Goal: Task Accomplishment & Management: Manage account settings

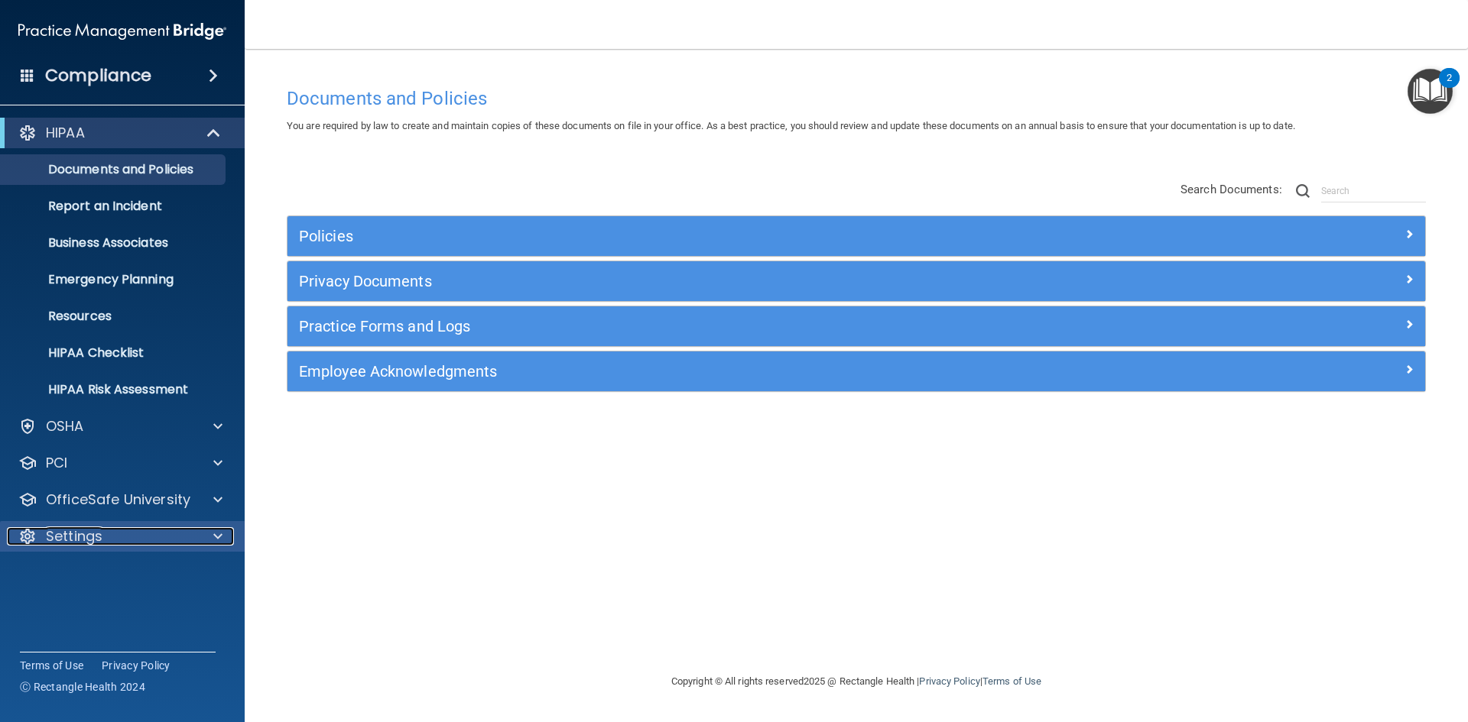
click at [141, 531] on div "Settings" at bounding box center [102, 536] width 190 height 18
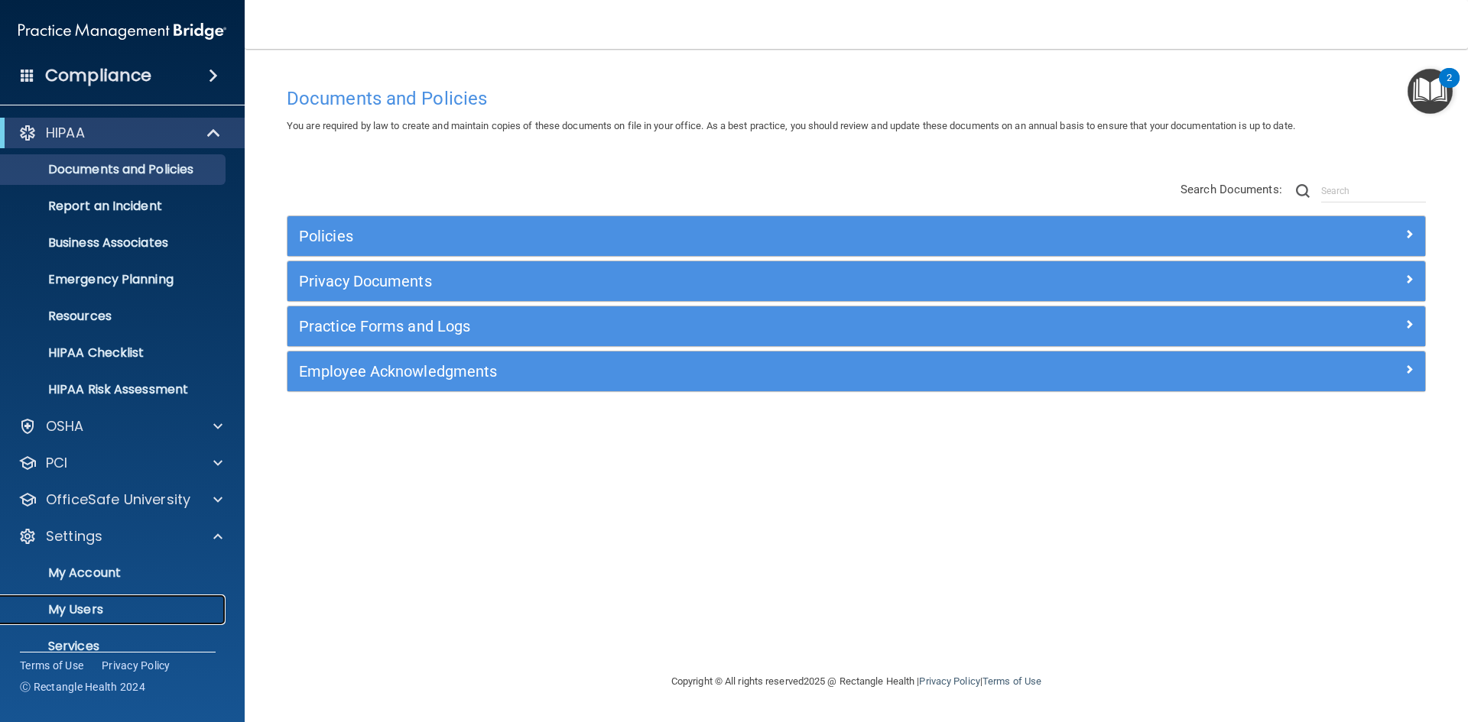
click at [110, 595] on link "My Users" at bounding box center [105, 610] width 241 height 31
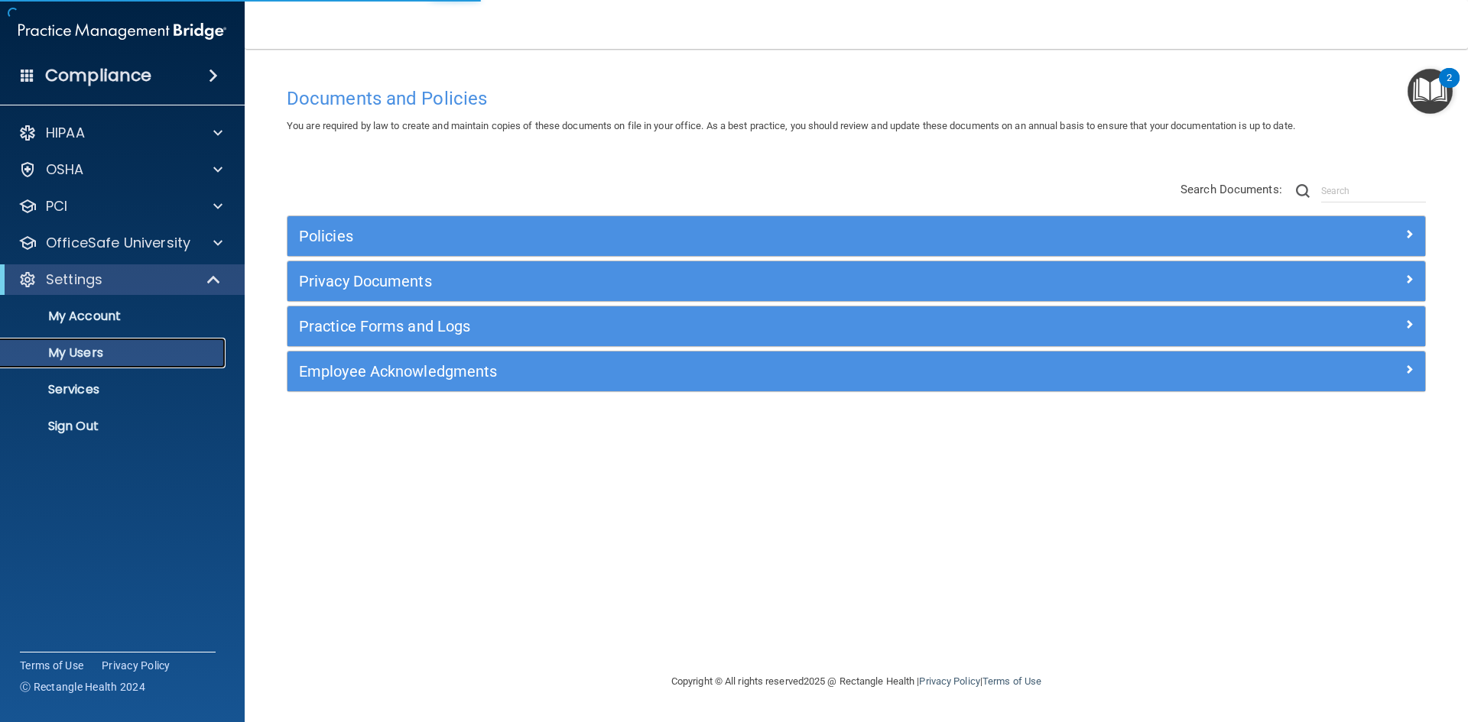
select select "20"
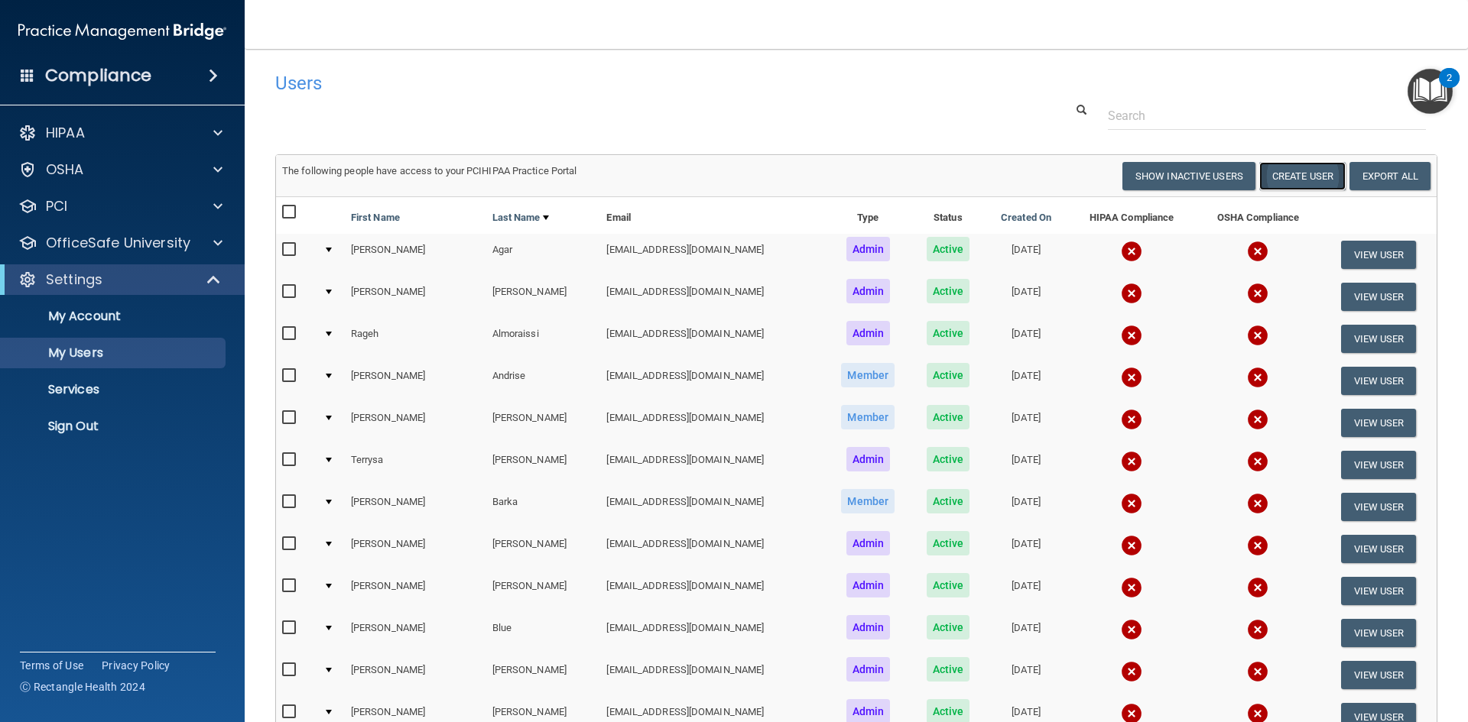
click at [1293, 177] on button "Create User" at bounding box center [1302, 176] width 86 height 28
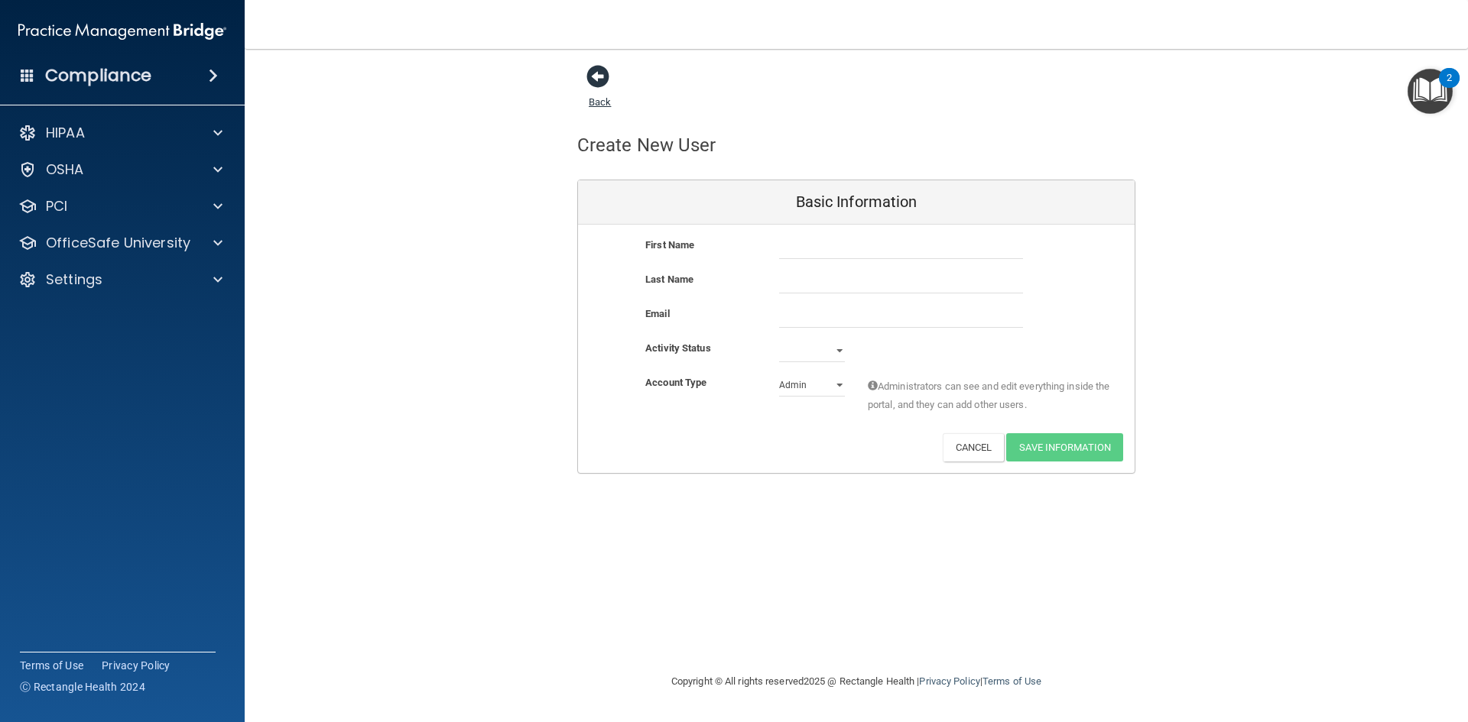
click at [603, 96] on link "Back" at bounding box center [600, 93] width 22 height 30
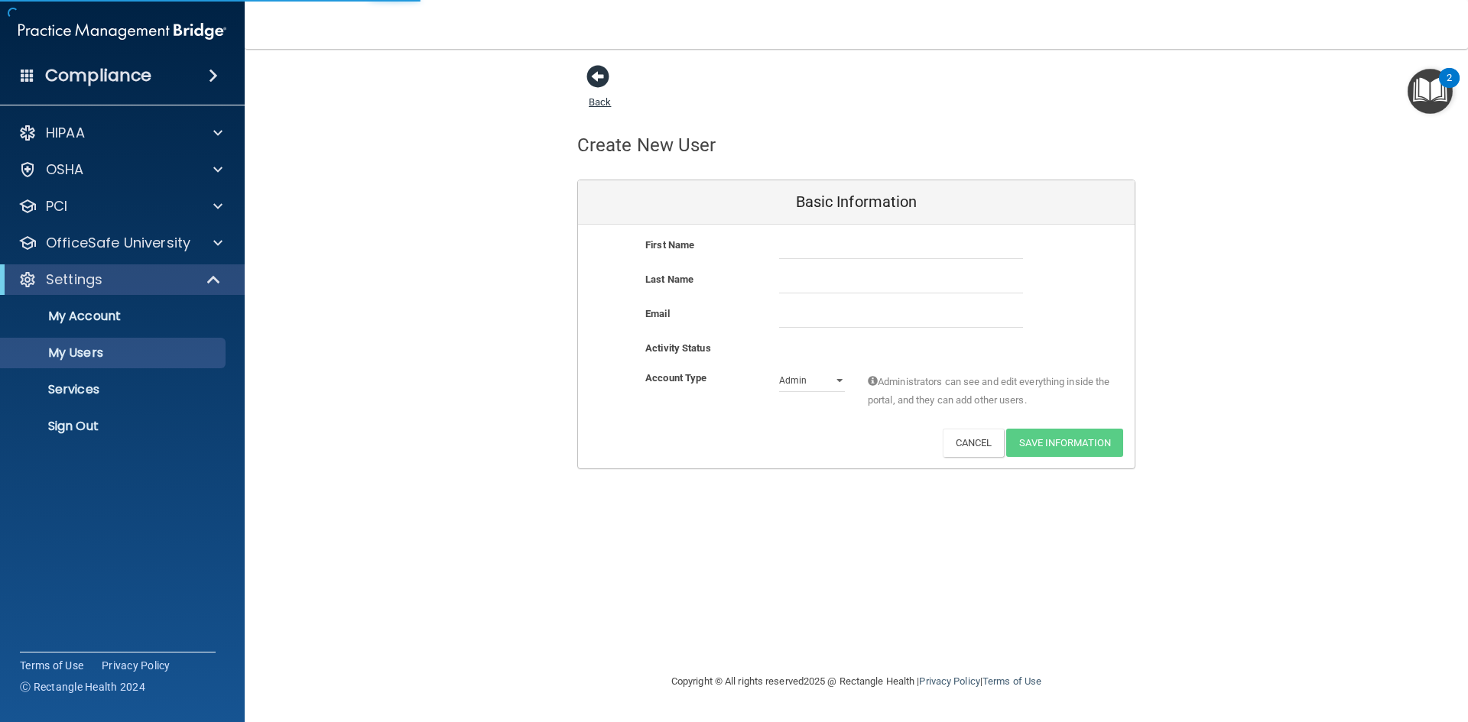
select select "20"
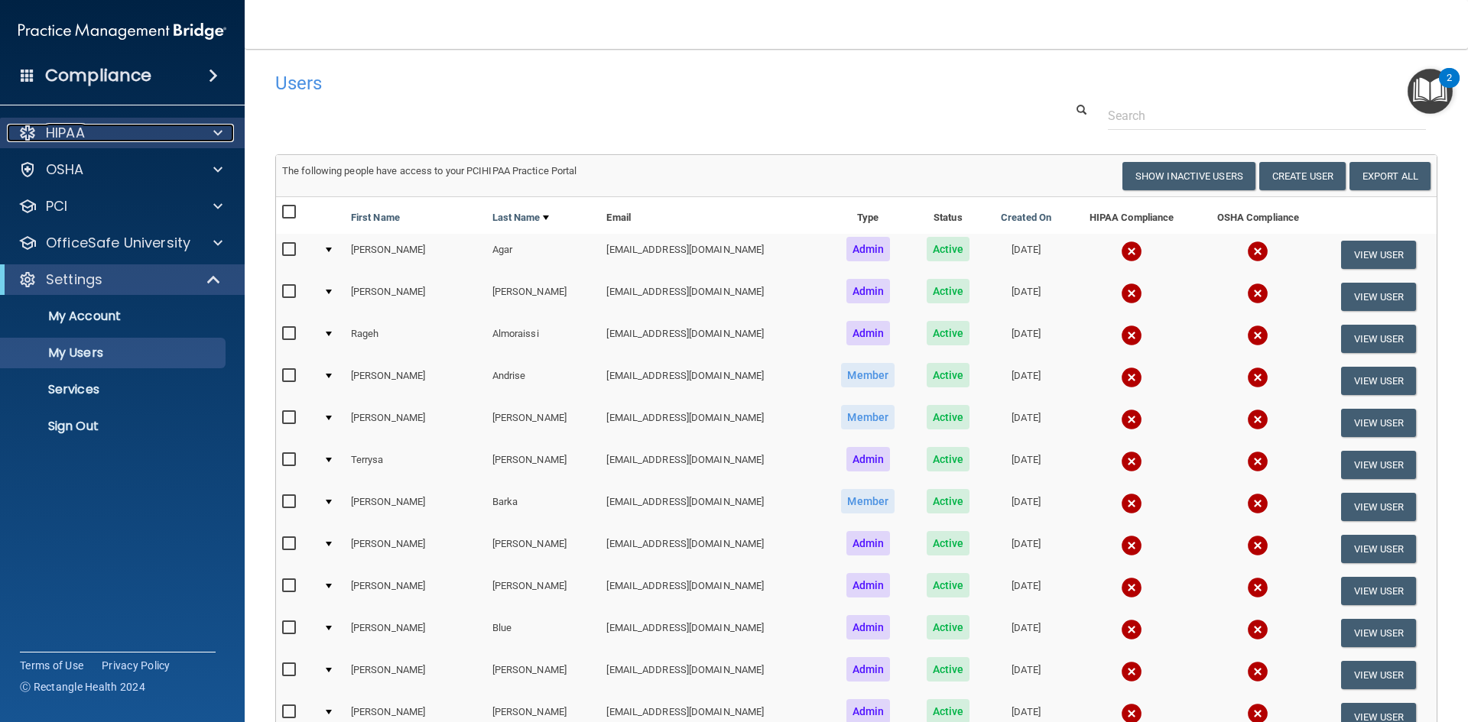
click at [117, 138] on div "HIPAA" at bounding box center [102, 133] width 190 height 18
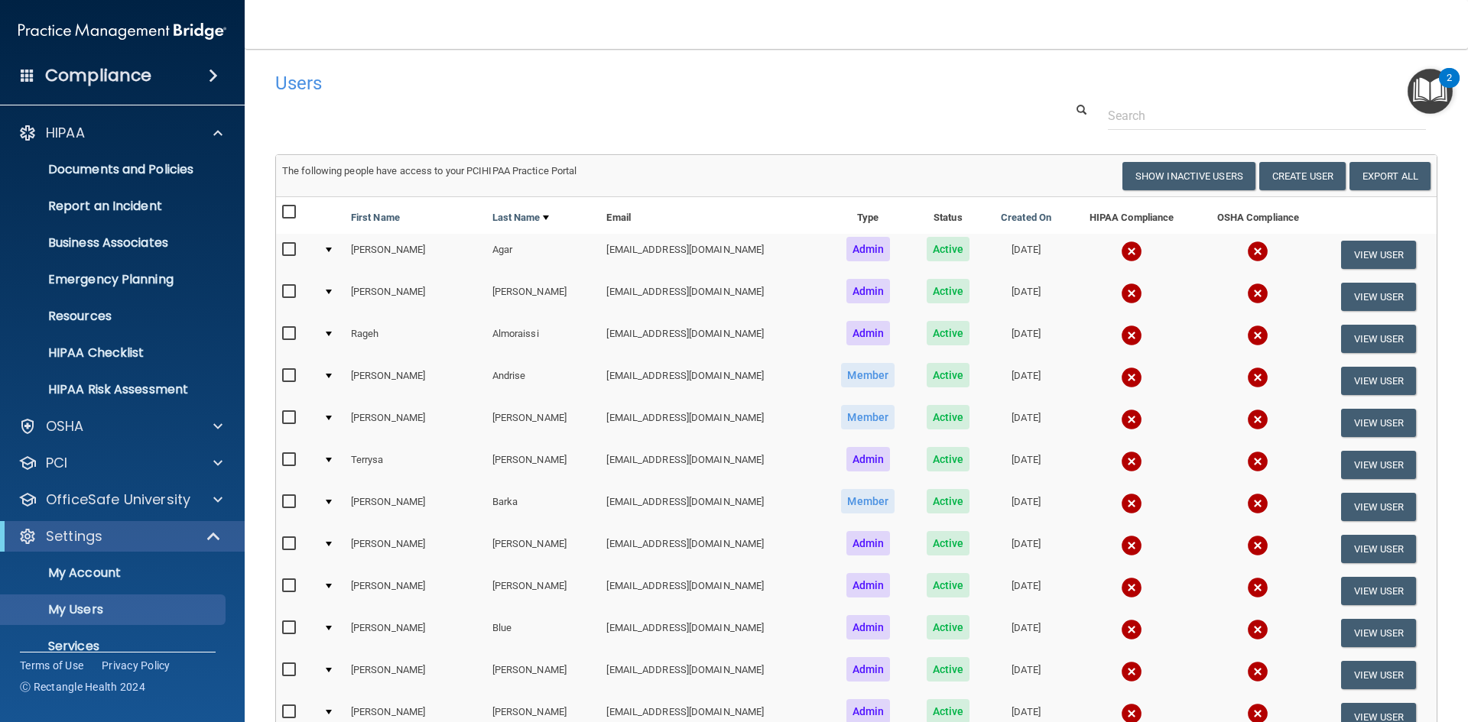
click at [1228, 34] on nav "Toggle navigation [PERSON_NAME] [EMAIL_ADDRESS][DOMAIN_NAME] Manage My Enterpri…" at bounding box center [856, 24] width 1223 height 49
click at [417, 43] on nav "Toggle navigation [PERSON_NAME] [EMAIL_ADDRESS][DOMAIN_NAME] Manage My Enterpri…" at bounding box center [856, 24] width 1223 height 49
